Goal: Task Accomplishment & Management: Use online tool/utility

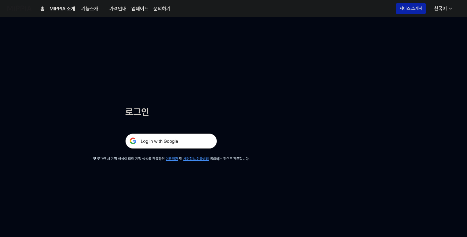
click at [169, 137] on img at bounding box center [171, 141] width 92 height 15
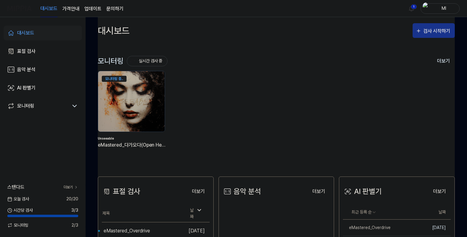
click at [436, 28] on div "검사 시작하기" at bounding box center [437, 31] width 28 height 8
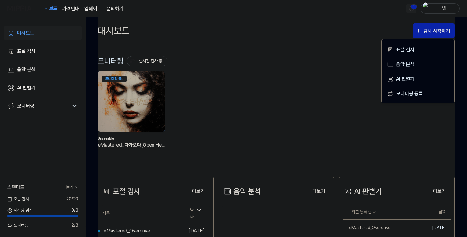
click at [410, 7] on html "대시보드 가격안내 업데이트 문의하기 1 Ml 대시보드 표절 검사 음악 분석 AI 판별기 모니터링 스탠다드 더보기 오늘 검사 20 / 20 시간…" at bounding box center [233, 118] width 467 height 237
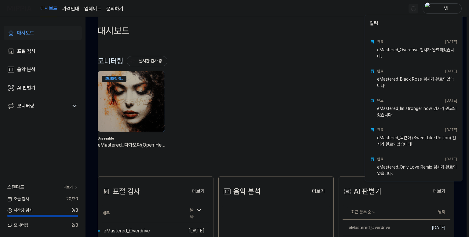
click at [333, 8] on html "대시보드 가격안내 업데이트 문의하기 Ml 대시보드 표절 검사 음악 분석 AI 판별기 모니터링 스탠다드 더보기 오늘 검사 20 / 20 시간당 …" at bounding box center [234, 118] width 469 height 237
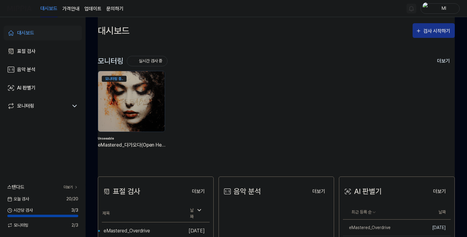
click at [429, 32] on div "검사 시작하기" at bounding box center [437, 31] width 28 height 8
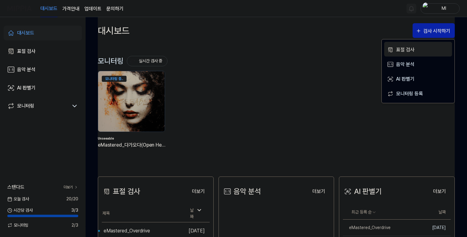
click at [406, 49] on div "표절 검사" at bounding box center [422, 50] width 53 height 8
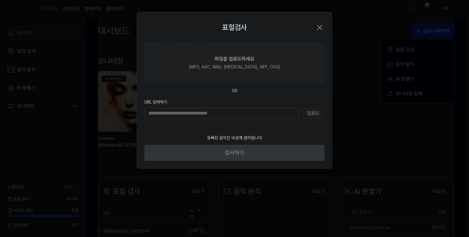
click at [245, 60] on div "파일을 업로드하세요" at bounding box center [235, 58] width 40 height 7
click at [0, 0] on input "파일을 업로드하세요 (MP3, AAC, WAV, FLAC, AIFF, OGG)" at bounding box center [0, 0] width 0 height 0
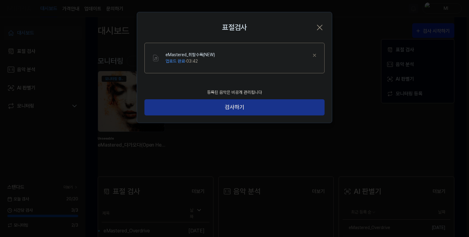
click at [241, 107] on button "검사하기" at bounding box center [234, 107] width 180 height 16
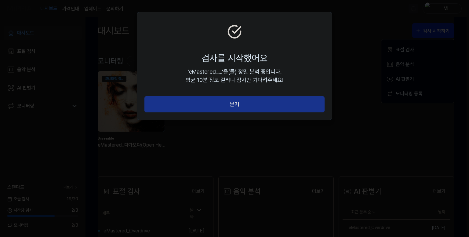
click at [240, 100] on button "닫기" at bounding box center [234, 104] width 180 height 16
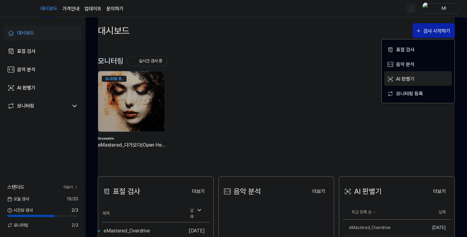
click at [408, 75] on div "AI 판별기" at bounding box center [422, 79] width 53 height 8
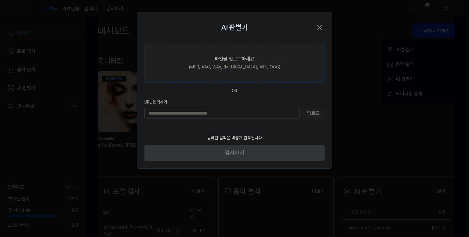
click at [232, 60] on div "파일을 업로드하세요" at bounding box center [235, 58] width 40 height 7
click at [0, 0] on input "파일을 업로드하세요 (MP3, AAC, WAV, FLAC, AIFF, OGG)" at bounding box center [0, 0] width 0 height 0
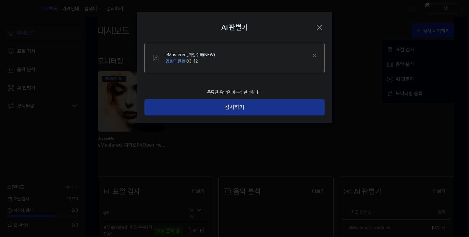
click at [227, 107] on button "검사하기" at bounding box center [234, 107] width 180 height 16
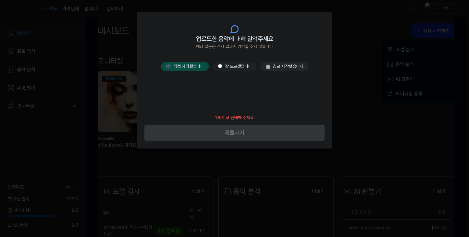
click at [194, 65] on button "🎼 직접 제작했습니다" at bounding box center [185, 66] width 48 height 9
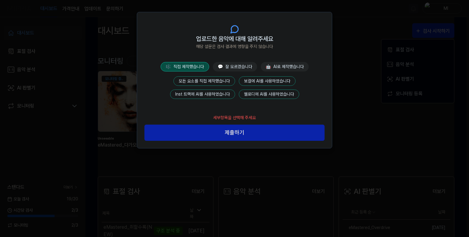
click at [212, 77] on button "모든 요소를 직접 제작했습니다" at bounding box center [205, 80] width 62 height 9
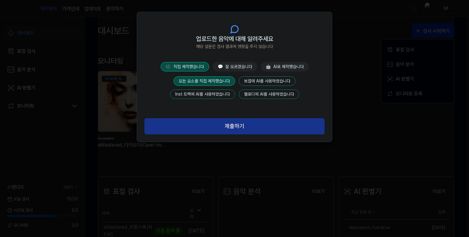
click at [232, 129] on button "제출하기" at bounding box center [234, 126] width 180 height 16
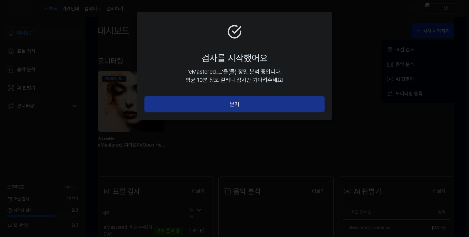
click at [252, 101] on button "닫기" at bounding box center [234, 104] width 180 height 16
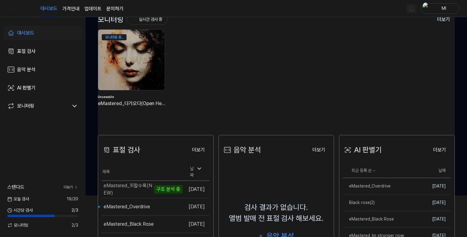
scroll to position [122, 0]
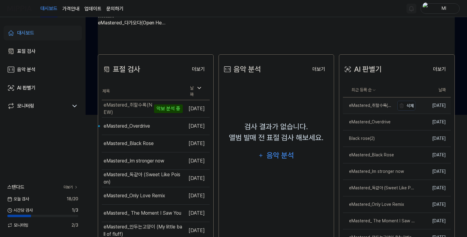
click at [365, 104] on div "eMastered_취할수록(NEW)" at bounding box center [368, 105] width 51 height 6
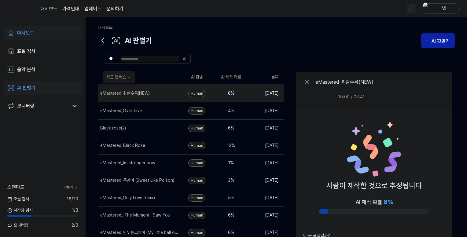
click at [102, 40] on icon at bounding box center [103, 40] width 2 height 5
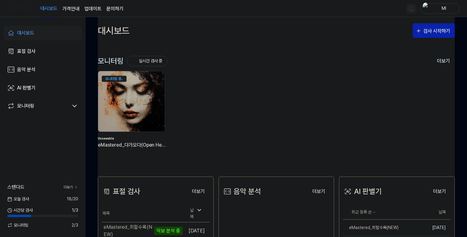
click at [33, 32] on div "대시보드" at bounding box center [25, 32] width 17 height 7
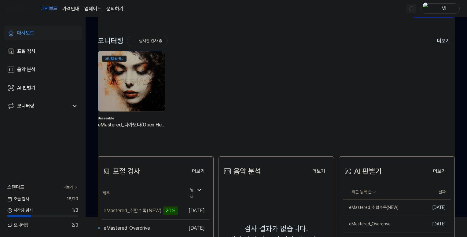
scroll to position [92, 0]
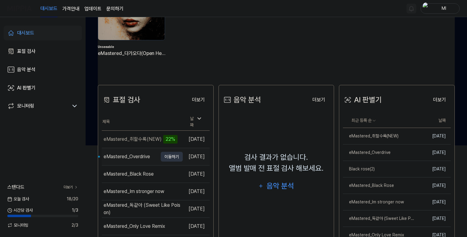
click at [112, 153] on div "eMastered_Overdrive" at bounding box center [127, 156] width 46 height 7
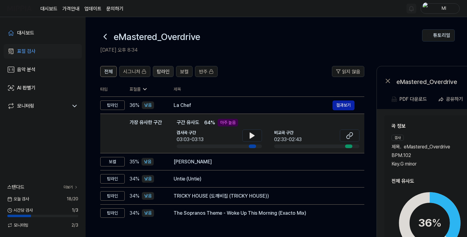
click at [164, 70] on span "탑라인" at bounding box center [163, 71] width 13 height 7
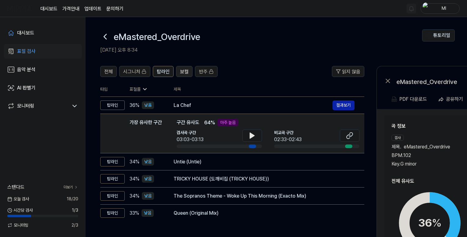
click at [183, 71] on span "보컬" at bounding box center [184, 71] width 9 height 7
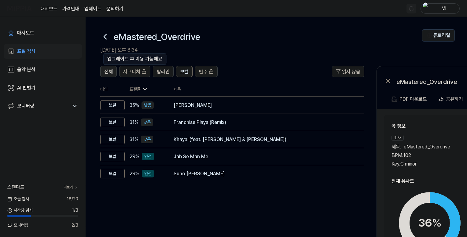
click at [109, 71] on span "전체" at bounding box center [108, 71] width 9 height 7
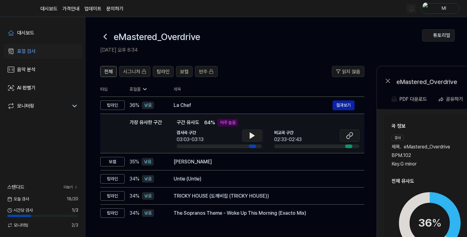
click at [251, 131] on button at bounding box center [252, 136] width 20 height 12
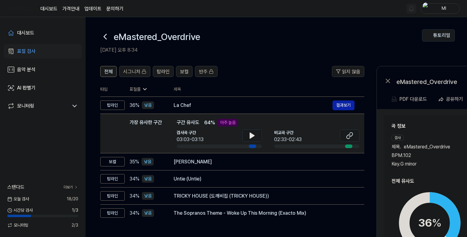
click at [252, 135] on icon at bounding box center [252, 135] width 4 height 5
click at [252, 135] on icon at bounding box center [251, 135] width 7 height 7
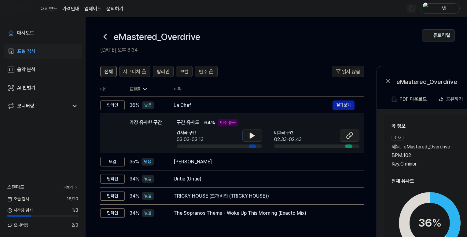
click at [349, 135] on icon at bounding box center [349, 135] width 7 height 7
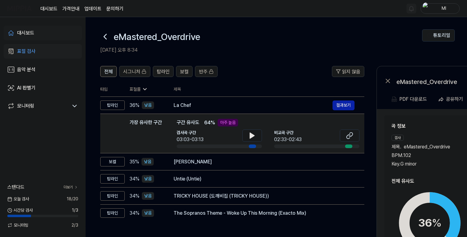
click at [32, 36] on div "대시보드" at bounding box center [25, 32] width 17 height 7
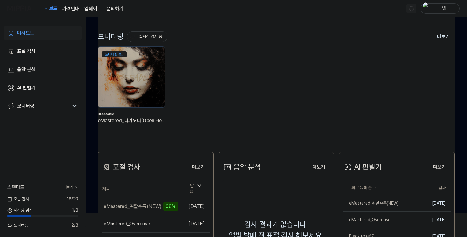
scroll to position [61, 0]
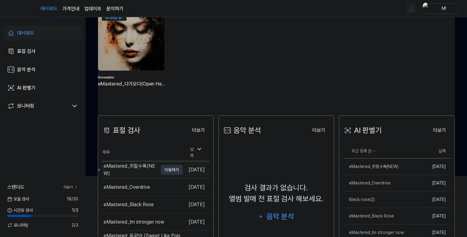
click at [130, 164] on div "eMastered_취할수록(NEW)" at bounding box center [131, 170] width 54 height 15
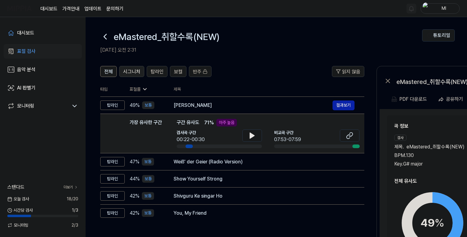
click at [131, 71] on span "시그니처" at bounding box center [131, 71] width 17 height 7
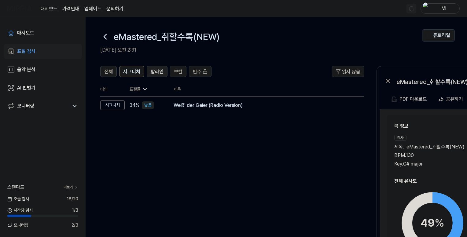
click at [154, 70] on span "탑라인" at bounding box center [157, 71] width 13 height 7
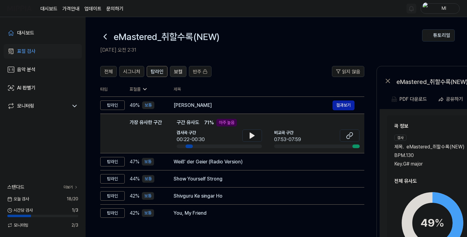
click at [176, 71] on span "보컬" at bounding box center [178, 71] width 9 height 7
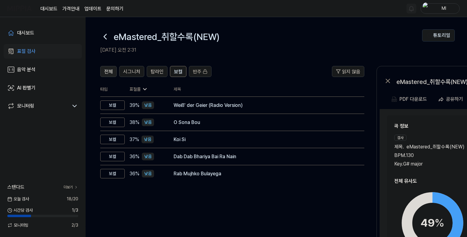
click at [108, 74] on span "전체" at bounding box center [108, 71] width 9 height 7
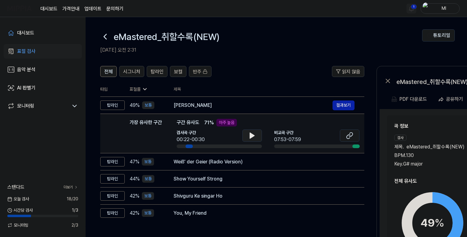
click at [254, 137] on icon at bounding box center [251, 135] width 7 height 7
click at [252, 133] on icon at bounding box center [251, 135] width 7 height 7
click at [249, 135] on icon at bounding box center [251, 135] width 7 height 7
click at [349, 136] on icon at bounding box center [351, 135] width 4 height 4
